Goal: Task Accomplishment & Management: Complete application form

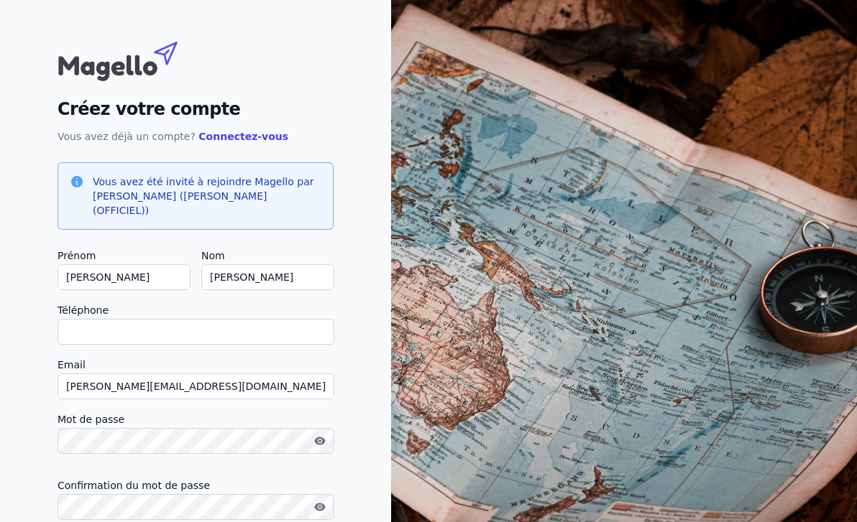
click at [224, 319] on input "Téléphone" at bounding box center [195, 332] width 277 height 26
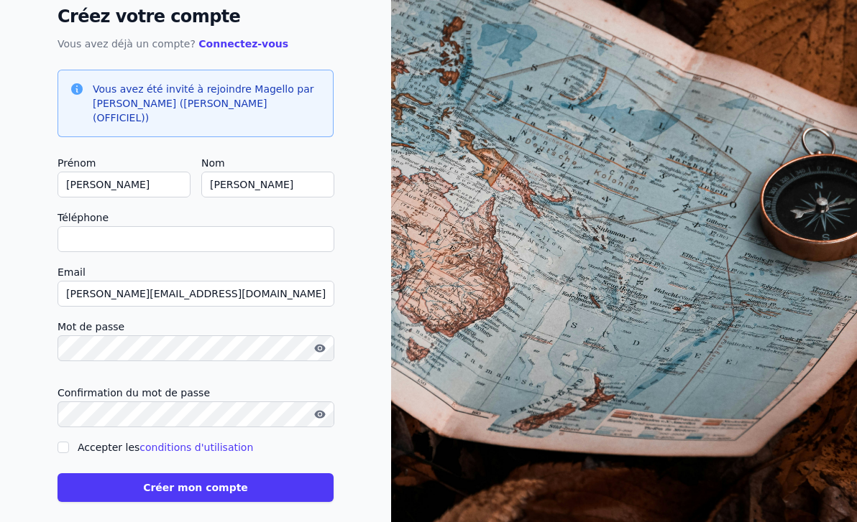
click at [103, 474] on button "Créer mon compte" at bounding box center [195, 488] width 276 height 29
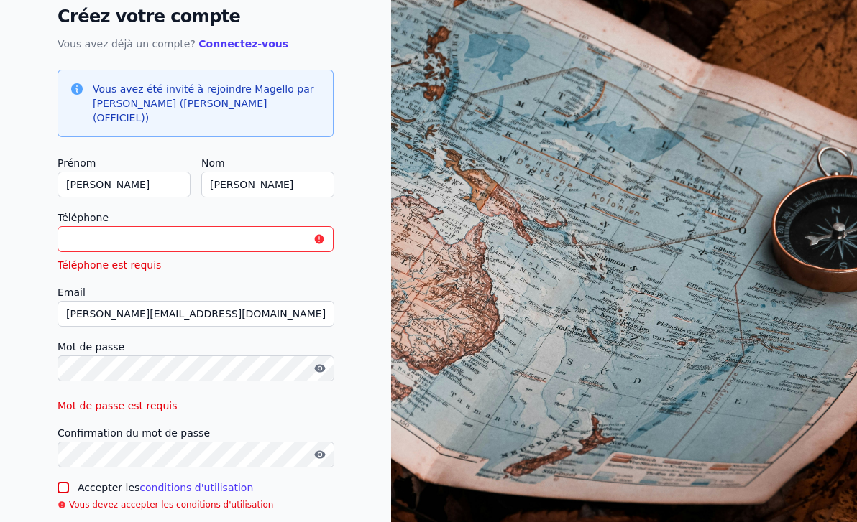
scroll to position [0, 0]
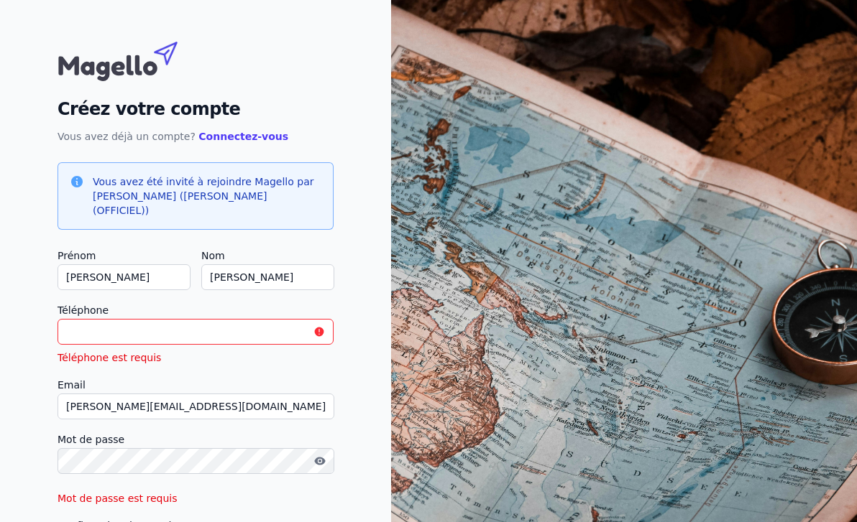
click at [185, 328] on input "Téléphone" at bounding box center [195, 332] width 276 height 26
type input "0"
checkbox input "false"
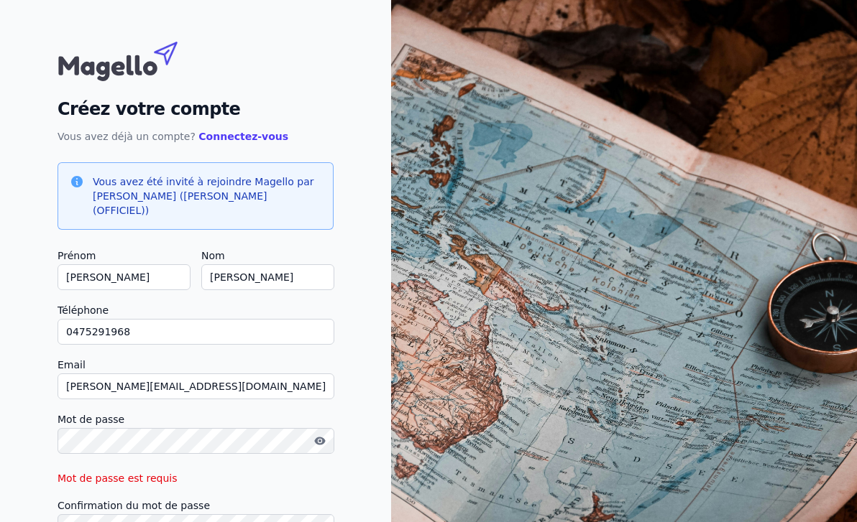
type input "0475291968"
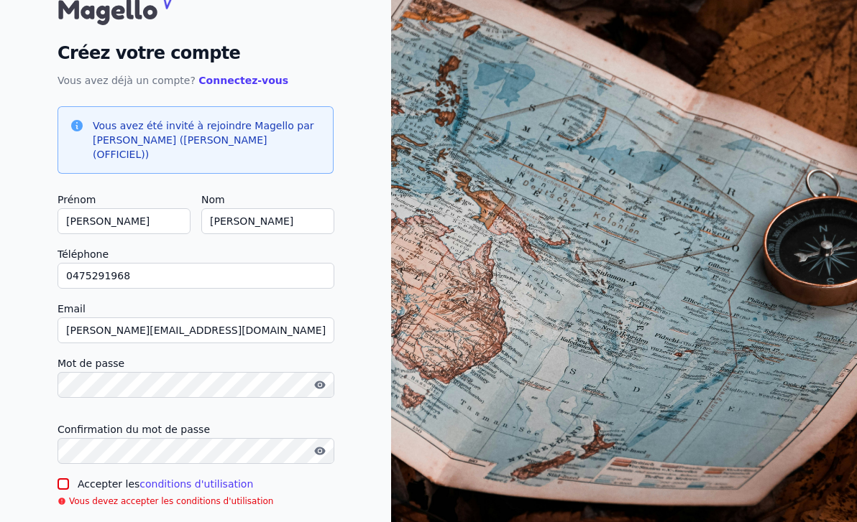
scroll to position [107, 0]
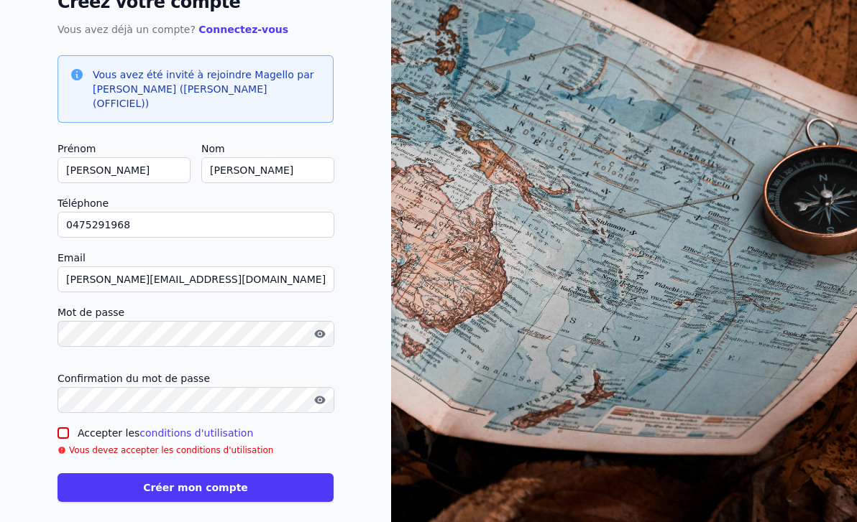
click at [63, 428] on input "Accepter les conditions d'utilisation" at bounding box center [62, 433] width 11 height 11
checkbox input "true"
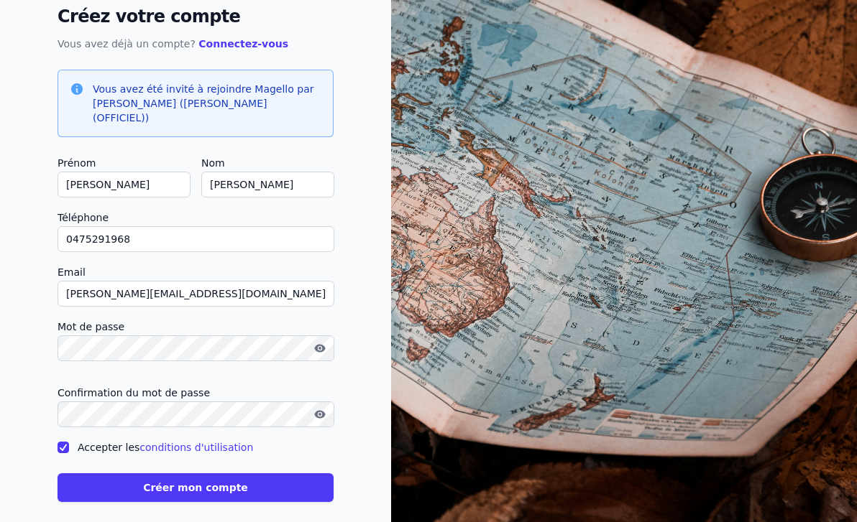
click at [149, 474] on button "Créer mon compte" at bounding box center [195, 488] width 276 height 29
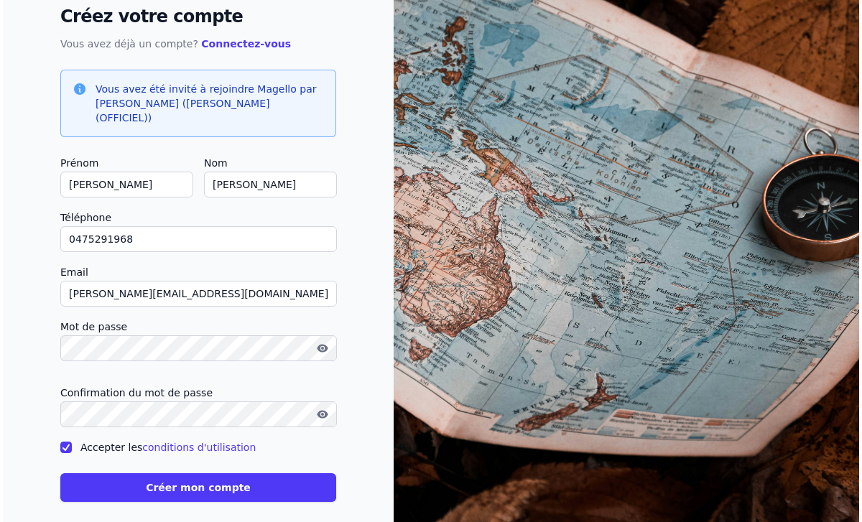
scroll to position [0, 0]
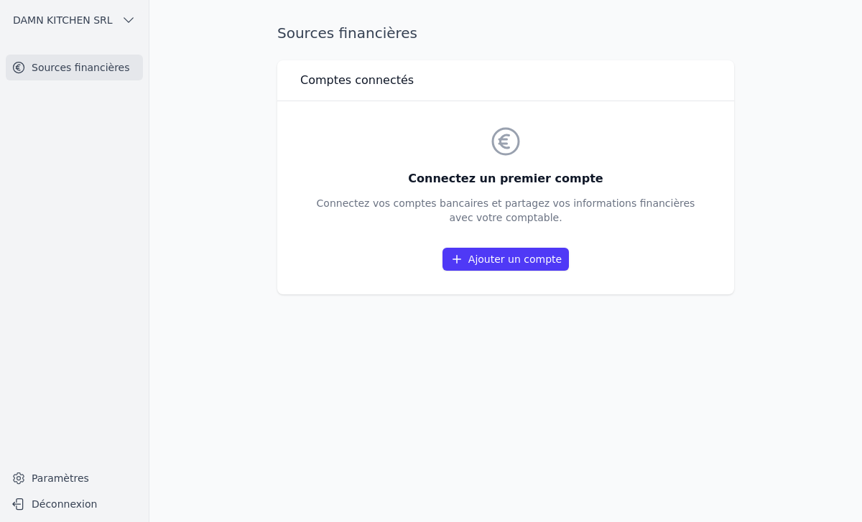
click at [472, 254] on link "Ajouter un compte" at bounding box center [506, 259] width 126 height 23
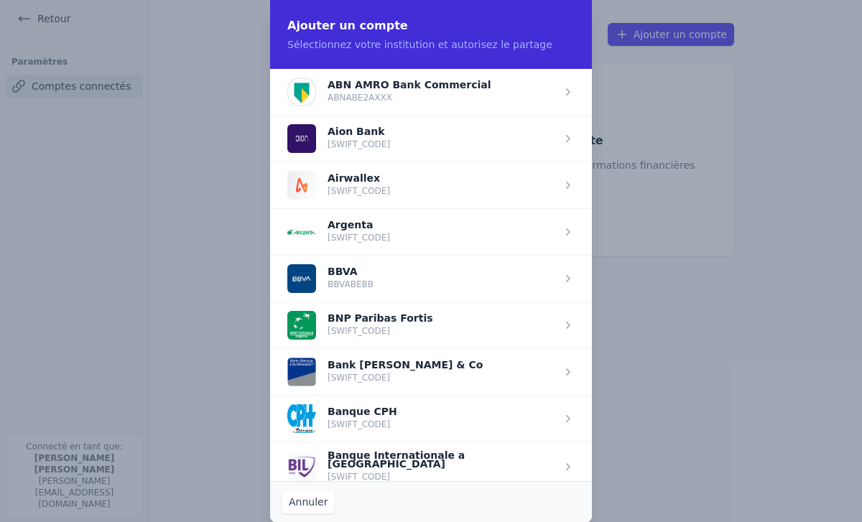
click at [367, 132] on span "button" at bounding box center [431, 138] width 322 height 47
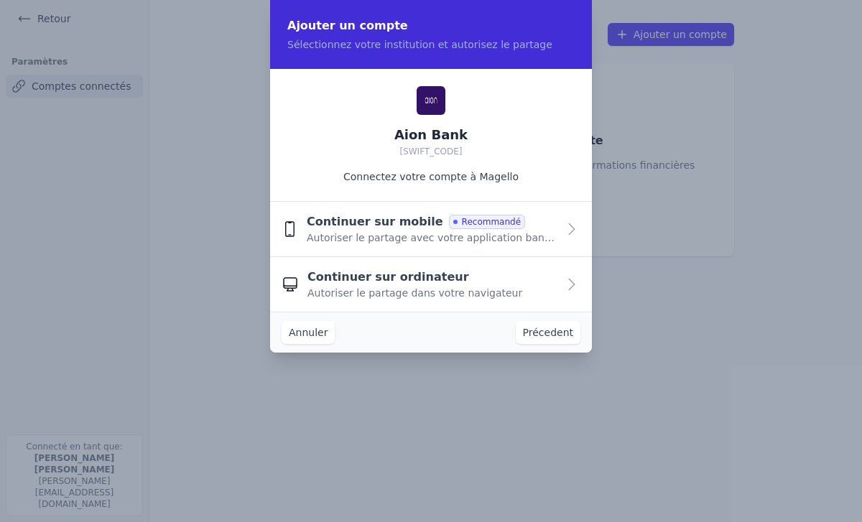
click at [474, 289] on span "Autoriser le partage dans votre navigateur" at bounding box center [415, 293] width 215 height 14
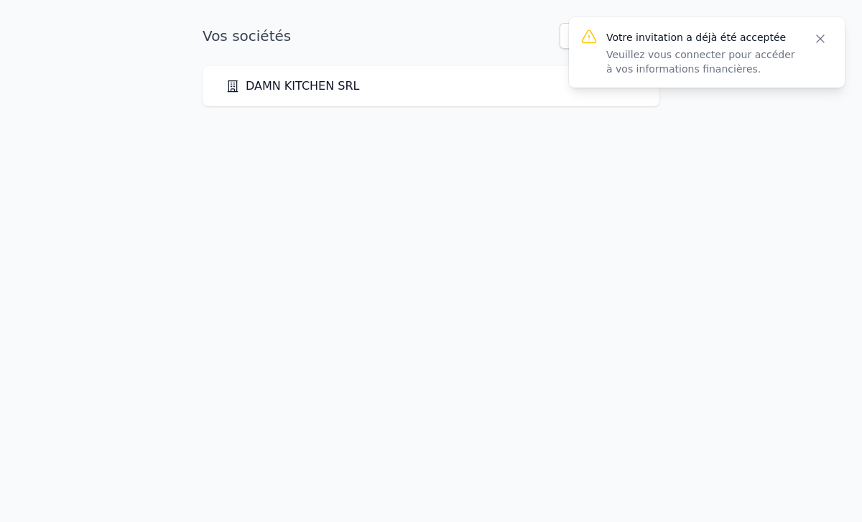
click at [666, 55] on p "Veuillez vous connecter pour accéder à vos informations financières." at bounding box center [702, 61] width 190 height 29
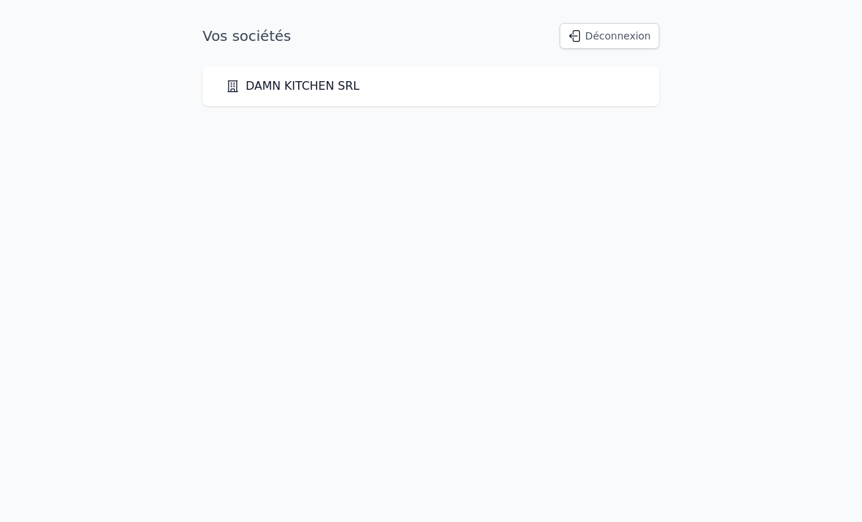
click at [290, 93] on link "DAMN KITCHEN SRL" at bounding box center [293, 86] width 134 height 17
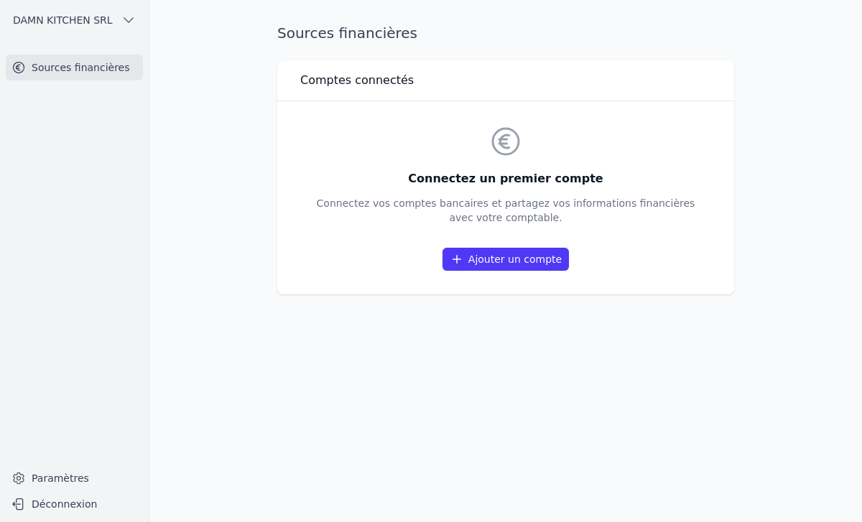
click at [88, 78] on link "Sources financières" at bounding box center [74, 68] width 137 height 26
click at [88, 70] on link "Sources financières" at bounding box center [74, 68] width 137 height 26
click at [402, 81] on h3 "Comptes connectés" at bounding box center [357, 80] width 114 height 17
click at [484, 255] on link "Ajouter un compte" at bounding box center [506, 259] width 126 height 23
